Goal: Task Accomplishment & Management: Complete application form

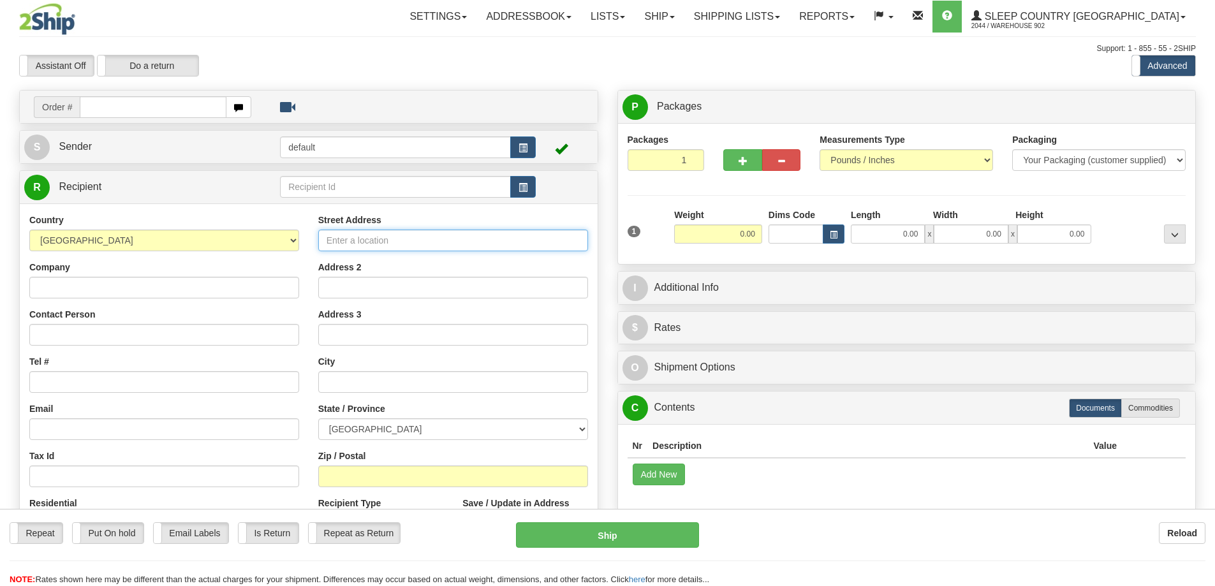
click at [357, 243] on input "Street Address" at bounding box center [453, 241] width 270 height 22
type input "13 avalon pl"
type input "[PERSON_NAME]"
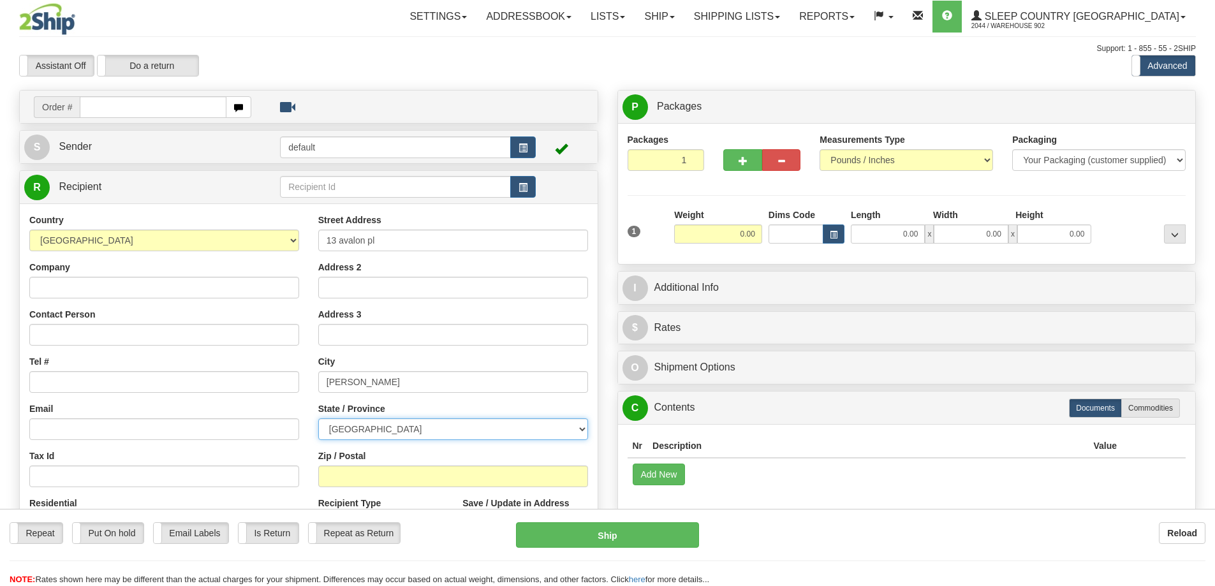
click at [524, 431] on select "[GEOGRAPHIC_DATA] [GEOGRAPHIC_DATA] [GEOGRAPHIC_DATA] [GEOGRAPHIC_DATA] [GEOGRA…" at bounding box center [453, 429] width 270 height 22
select select "ON"
click at [318, 418] on select "[GEOGRAPHIC_DATA] [GEOGRAPHIC_DATA] [GEOGRAPHIC_DATA] [GEOGRAPHIC_DATA] [GEOGRA…" at bounding box center [453, 429] width 270 height 22
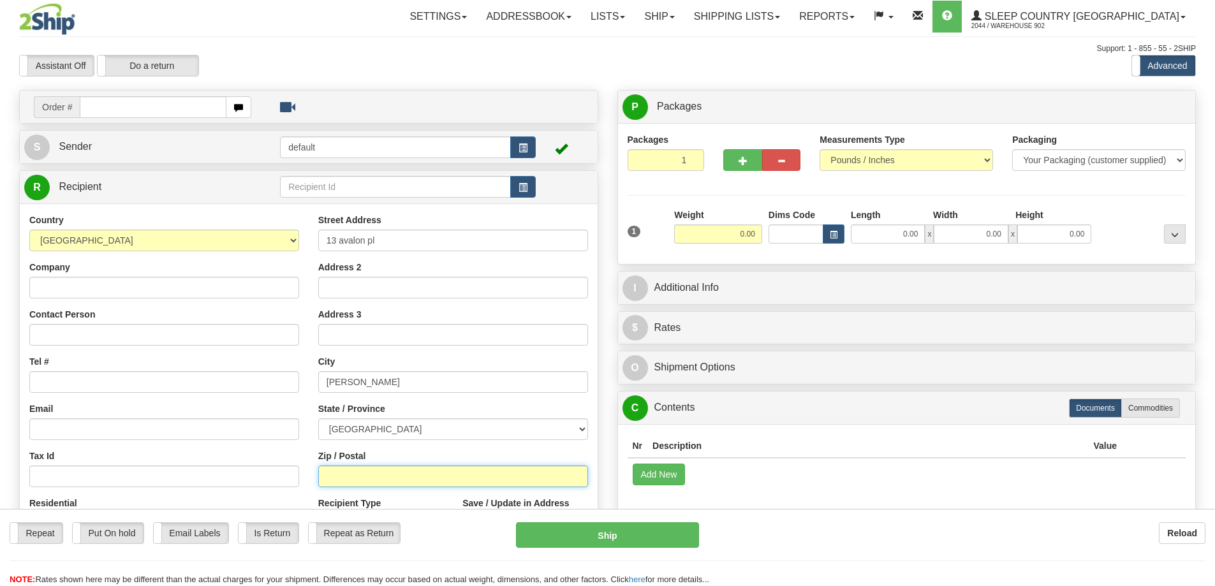
click at [403, 475] on input "Zip / Postal" at bounding box center [453, 477] width 270 height 22
type input "L8M 1R2"
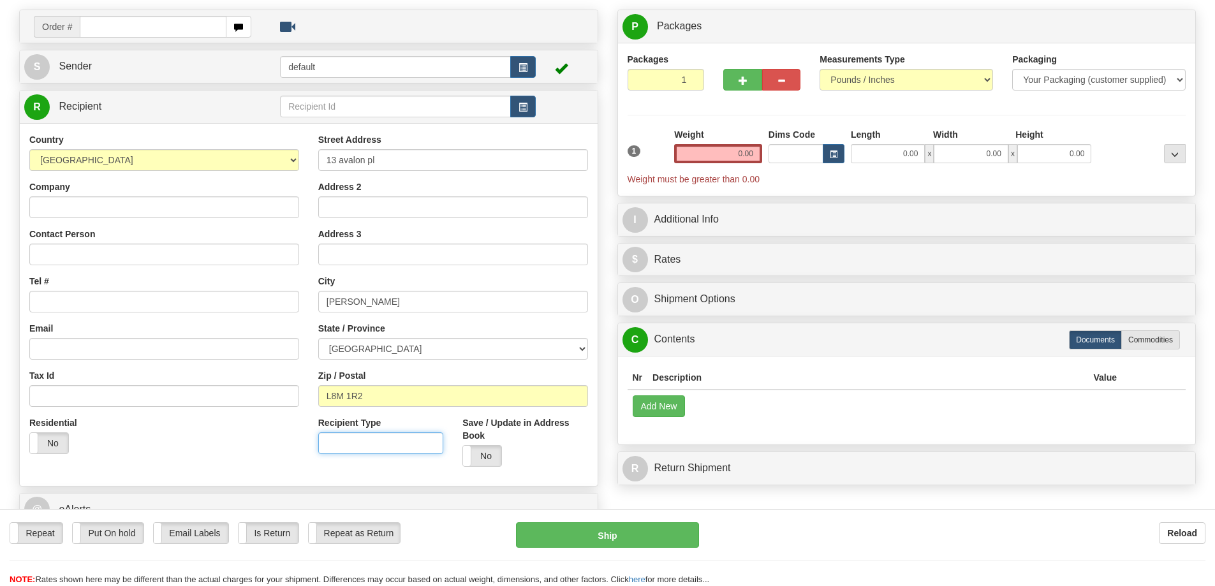
scroll to position [64, 0]
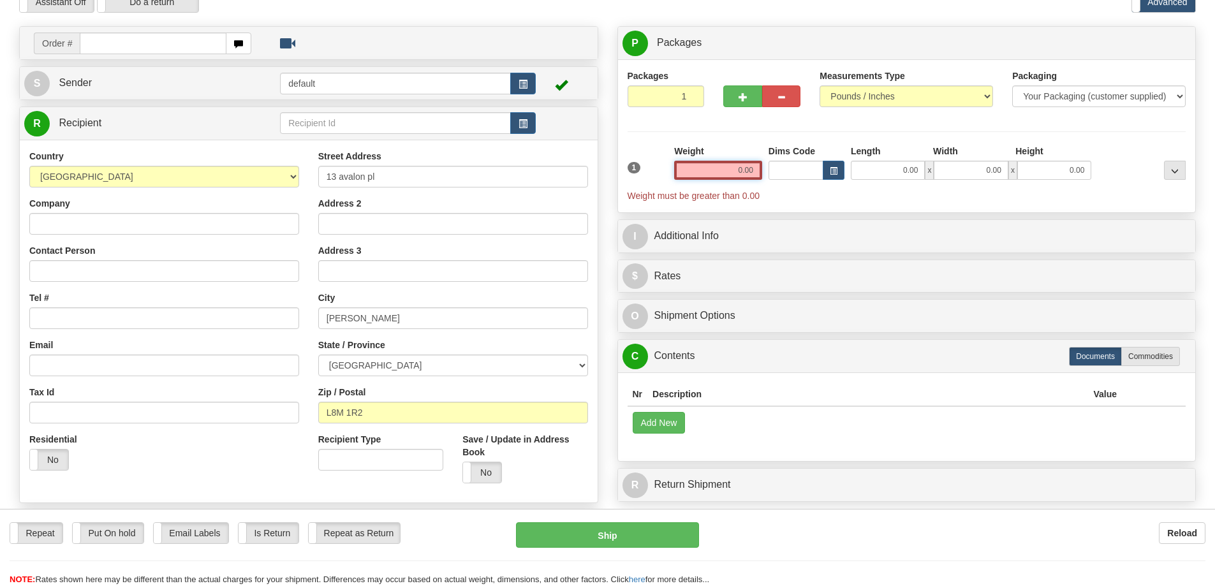
drag, startPoint x: 717, startPoint y: 170, endPoint x: 804, endPoint y: 177, distance: 87.7
click at [804, 177] on div "1 Weight 0.00 Dims Code 0.00" at bounding box center [906, 173] width 565 height 57
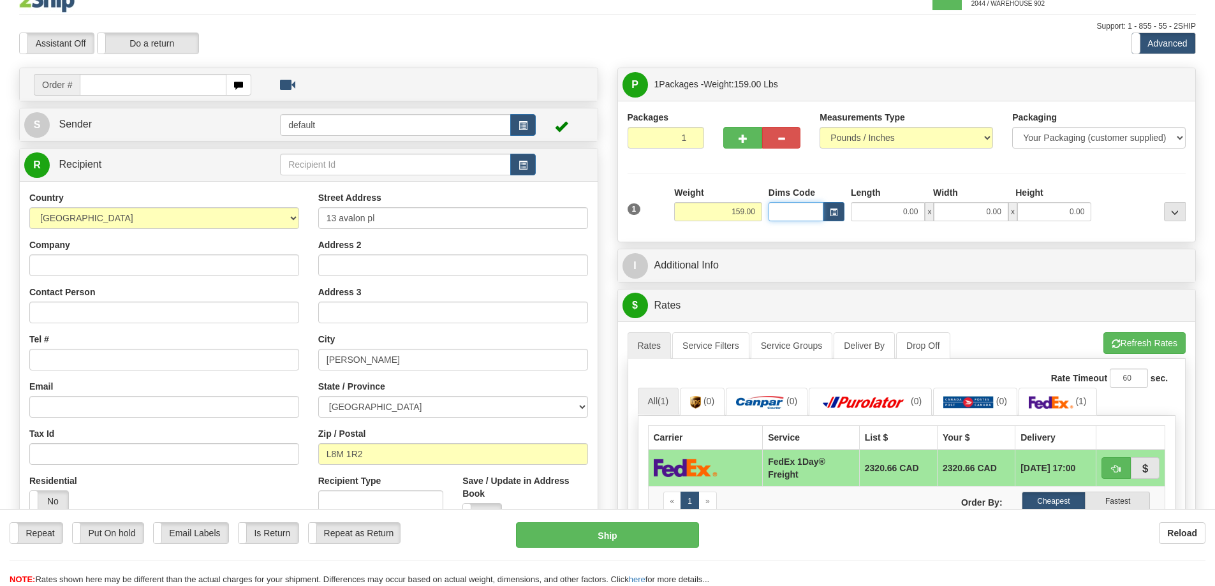
scroll to position [0, 0]
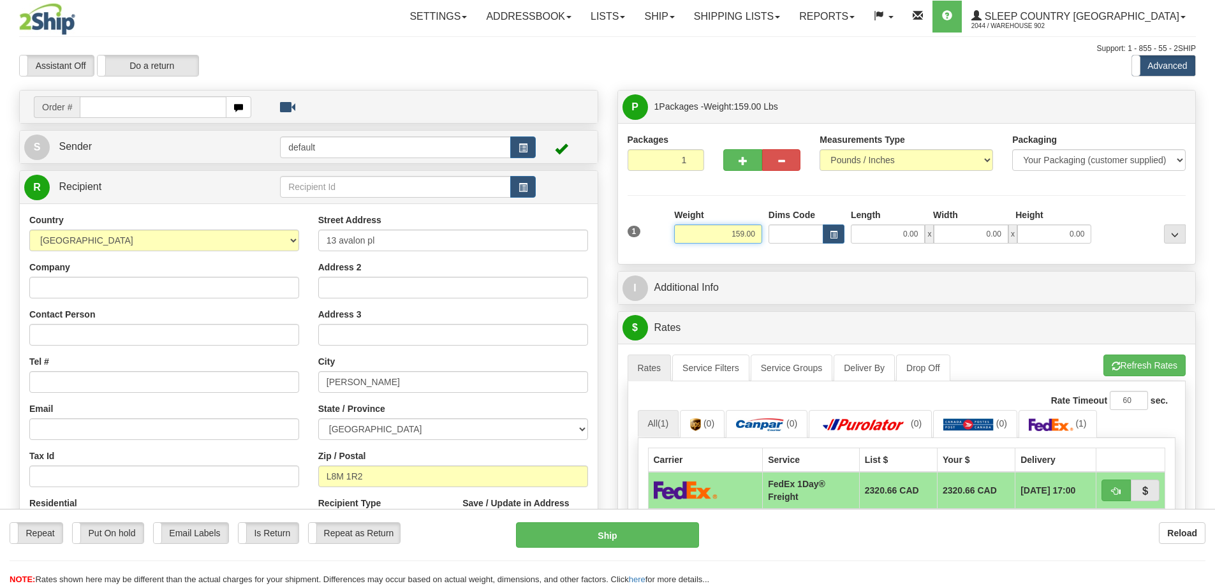
drag, startPoint x: 776, startPoint y: 245, endPoint x: 905, endPoint y: 244, distance: 128.8
click at [905, 244] on div "1 Weight 159.00 Dims Code x" at bounding box center [906, 231] width 565 height 45
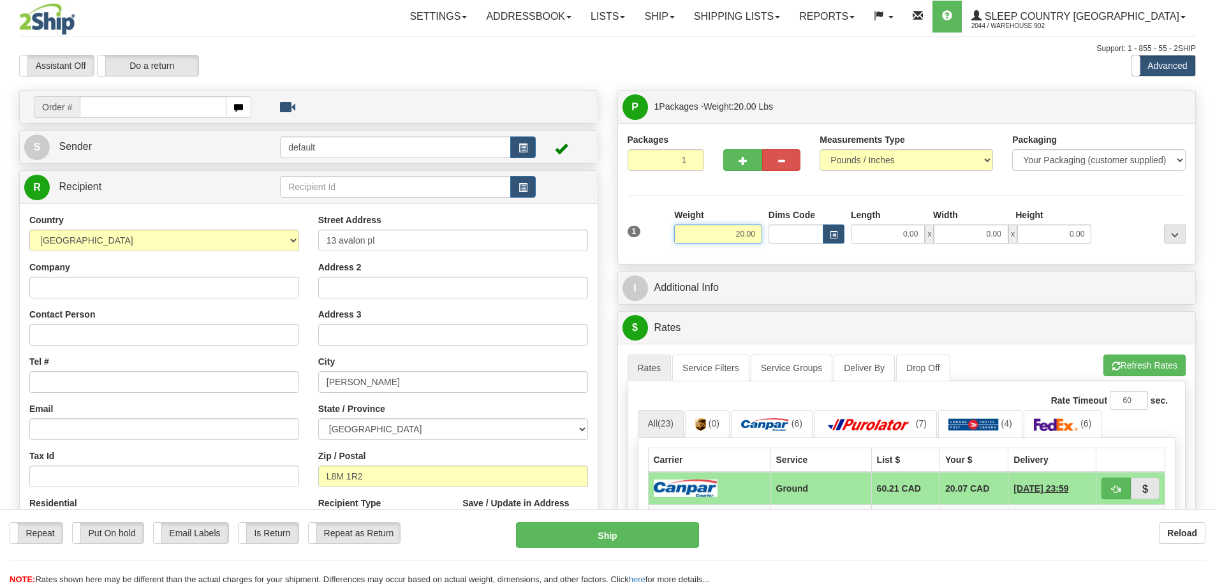
drag, startPoint x: 707, startPoint y: 233, endPoint x: 850, endPoint y: 236, distance: 142.9
click at [850, 236] on div "1 Weight 20.00 Dims Code x x" at bounding box center [906, 231] width 565 height 45
drag, startPoint x: 706, startPoint y: 234, endPoint x: 873, endPoint y: 226, distance: 167.3
click at [873, 226] on div "1 Weight 100.00 Dims Code x" at bounding box center [906, 231] width 565 height 45
drag, startPoint x: 719, startPoint y: 230, endPoint x: 986, endPoint y: 250, distance: 268.0
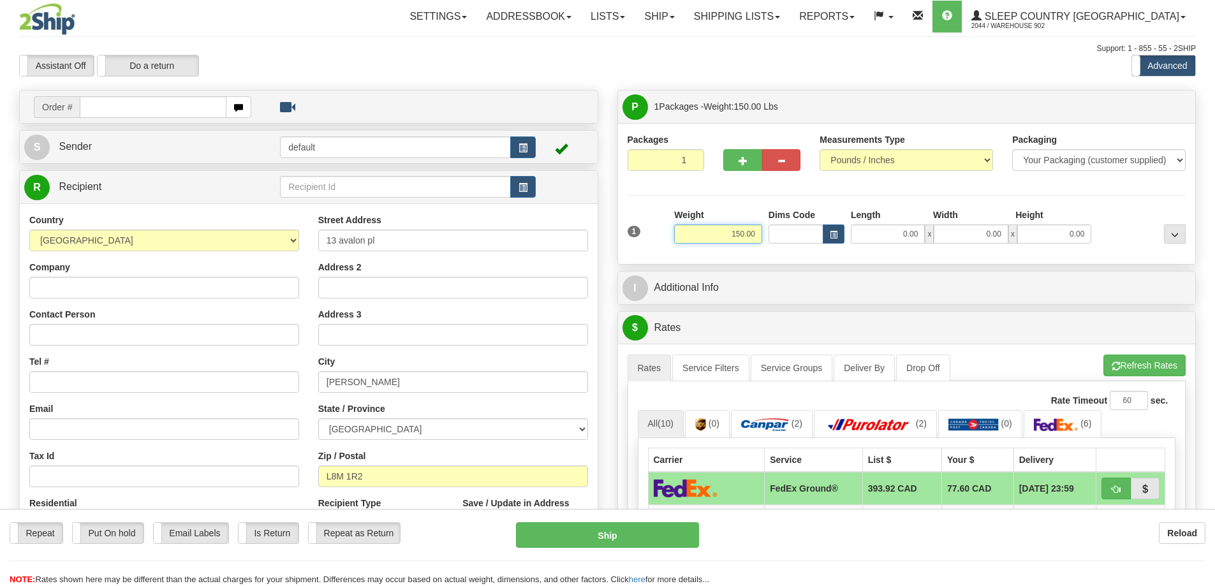
click at [985, 250] on div "1 Weight 150.00 Dims Code x" at bounding box center [906, 231] width 565 height 45
drag, startPoint x: 711, startPoint y: 233, endPoint x: 943, endPoint y: 237, distance: 231.6
click at [943, 237] on div "1 Weight 15.00 Dims Code x x" at bounding box center [906, 231] width 565 height 45
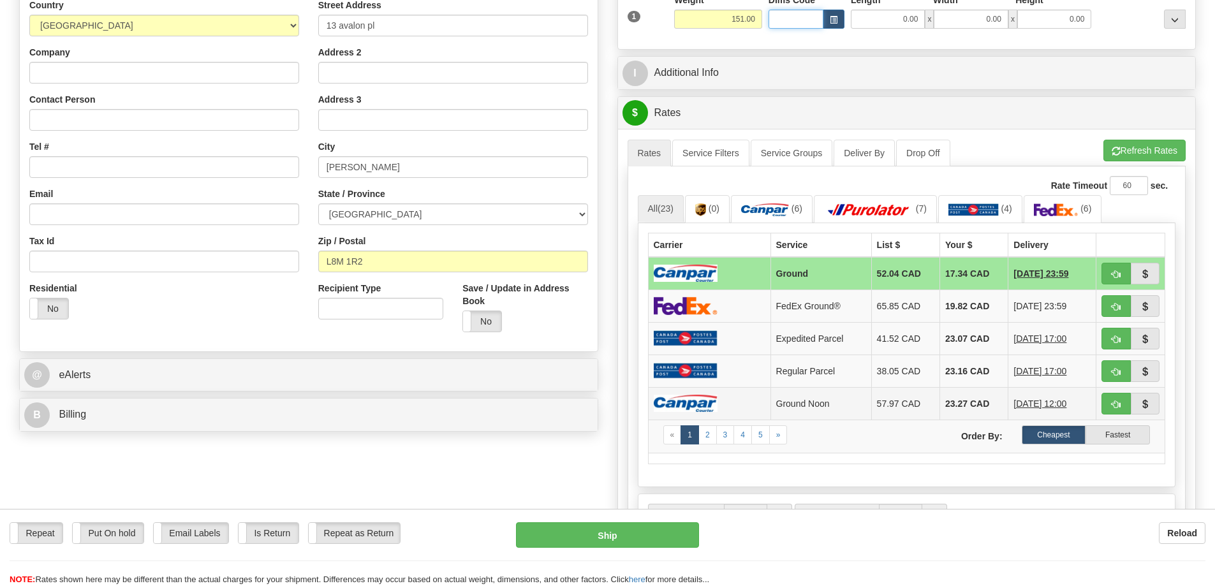
scroll to position [64, 0]
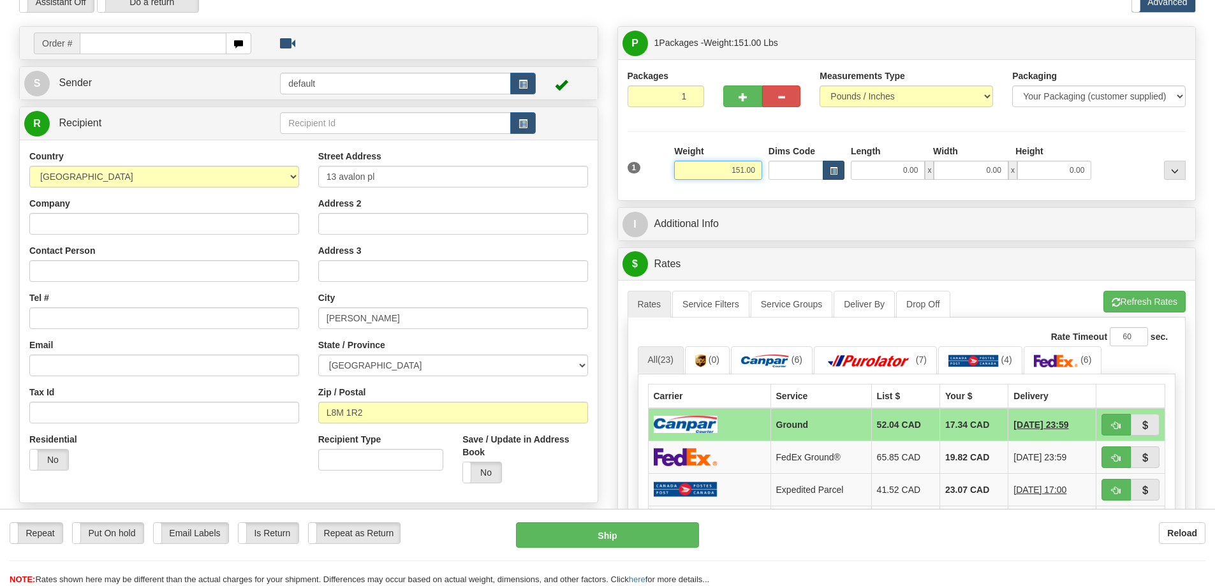
drag, startPoint x: 712, startPoint y: 168, endPoint x: 825, endPoint y: 163, distance: 113.6
click at [825, 164] on div "1 Weight 151.00 Dims Code x" at bounding box center [906, 167] width 565 height 45
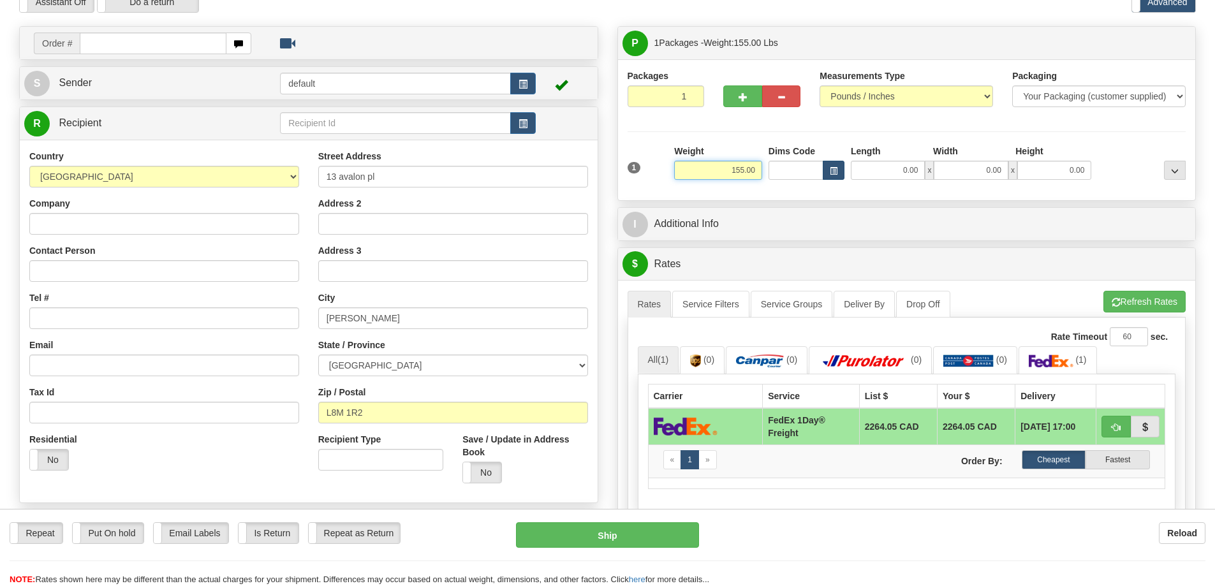
drag, startPoint x: 717, startPoint y: 169, endPoint x: 829, endPoint y: 170, distance: 111.6
click at [829, 170] on div "1 Weight 155.00 Dims Code x" at bounding box center [906, 167] width 565 height 45
drag, startPoint x: 709, startPoint y: 171, endPoint x: 854, endPoint y: 169, distance: 144.8
click at [854, 169] on div "1 Weight 154.00 Dims Code x" at bounding box center [906, 167] width 565 height 45
drag, startPoint x: 712, startPoint y: 173, endPoint x: 924, endPoint y: 165, distance: 212.6
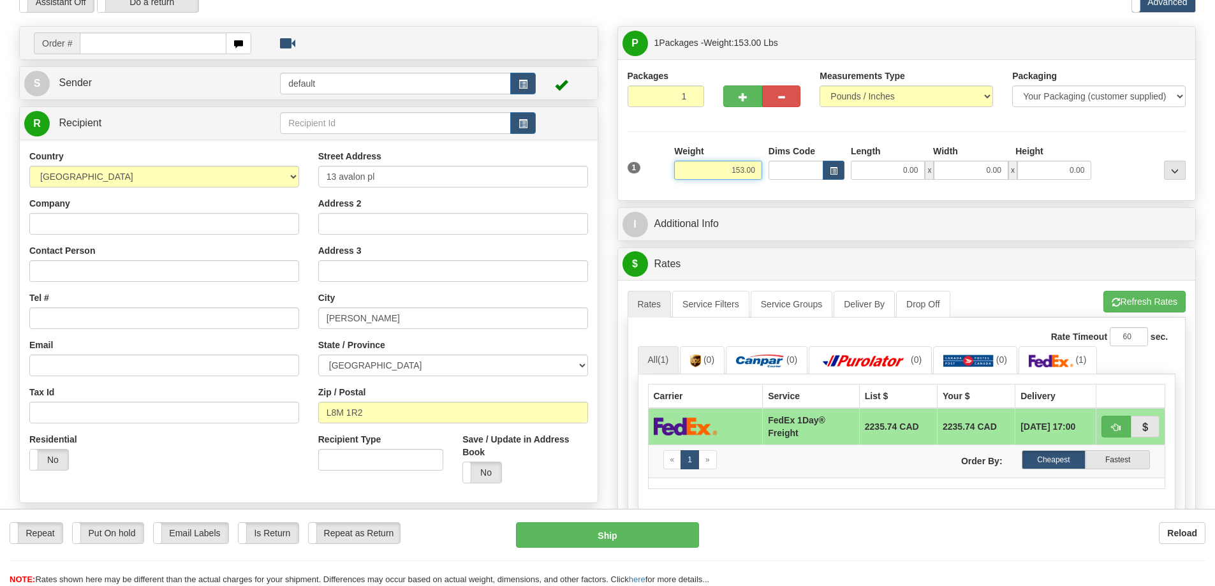
click at [924, 165] on div "1 Weight 153.00 Dims Code x" at bounding box center [906, 167] width 565 height 45
drag, startPoint x: 711, startPoint y: 173, endPoint x: 850, endPoint y: 165, distance: 139.3
click at [848, 165] on div "1 Weight 152.00 Dims Code x" at bounding box center [906, 167] width 565 height 45
drag, startPoint x: 709, startPoint y: 169, endPoint x: 923, endPoint y: 163, distance: 214.4
click at [923, 163] on div "1 Weight 151.00 Dims Code x" at bounding box center [906, 167] width 565 height 45
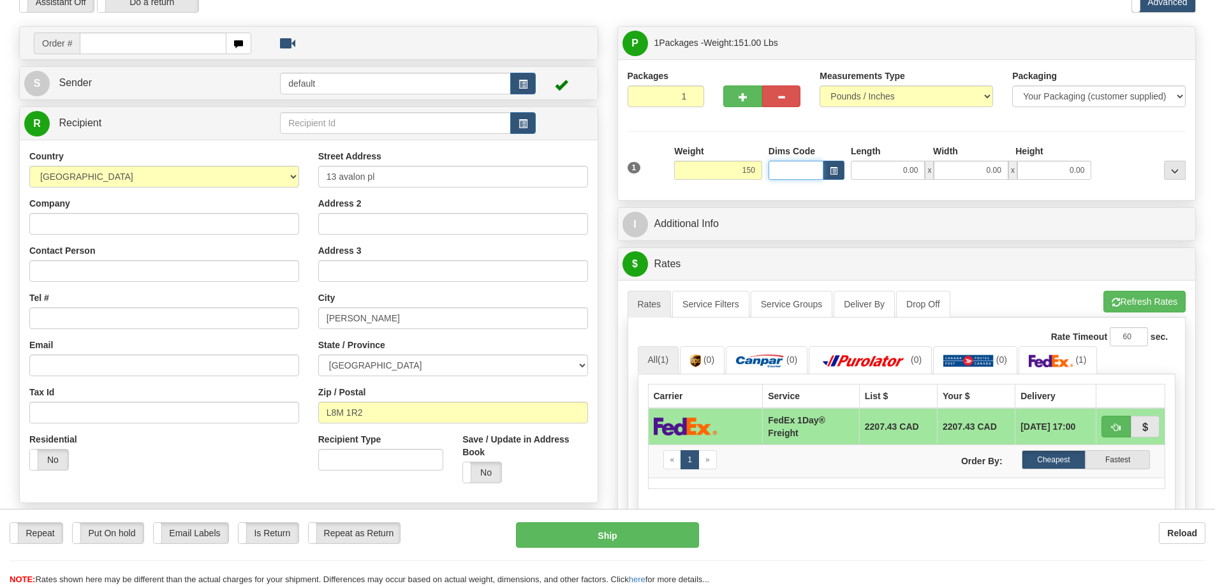
type input "150.00"
